Goal: Transaction & Acquisition: Subscribe to service/newsletter

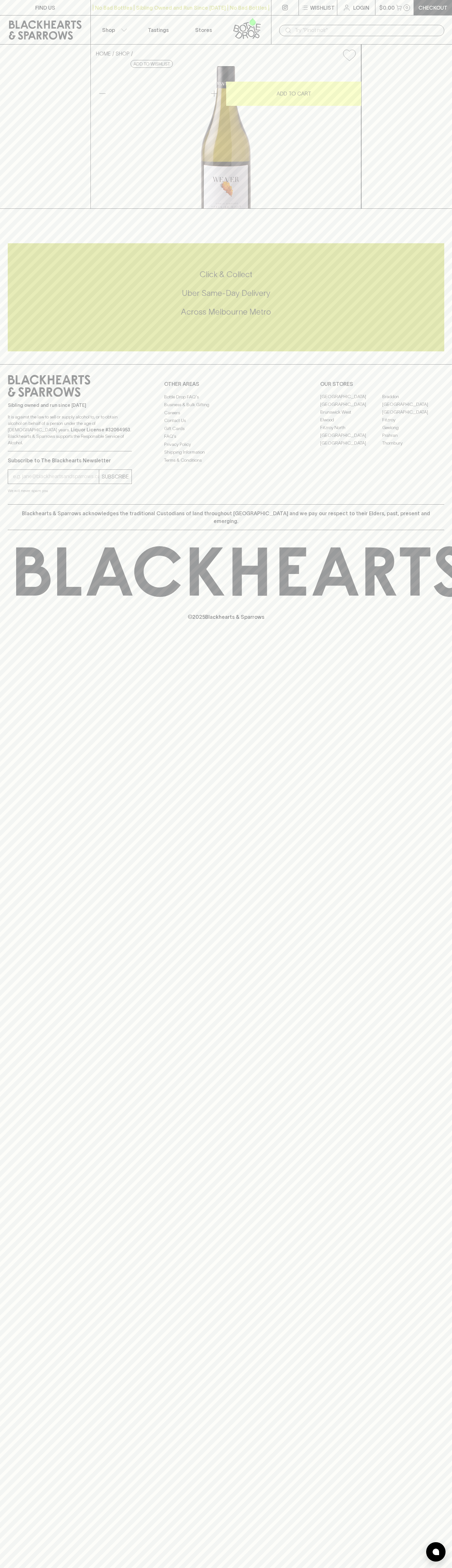
click at [252, 24] on icon at bounding box center [252, 21] width 7 height 8
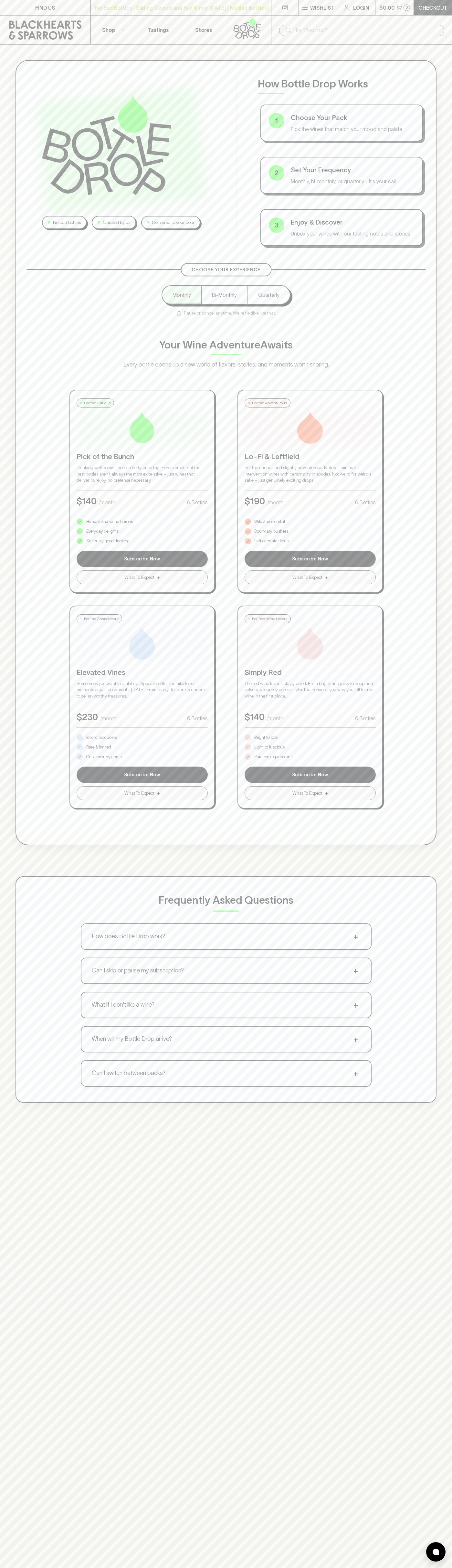
click at [439, 370] on div "No bad bottles Curated by us Delivered to your door How Bottle Drop Works 1 Cho…" at bounding box center [226, 581] width 452 height 1074
click at [225, 1567] on html "FIND US | No Bad Bottles | Sibling Owned and Run Since 2006 | No Bad Bottles | …" at bounding box center [226, 1013] width 452 height 2027
click at [13, 733] on div "No bad bottles Curated by us Delivered to your door How Bottle Drop Works 1 Cho…" at bounding box center [226, 581] width 452 height 1074
